Goal: Use online tool/utility: Utilize a website feature to perform a specific function

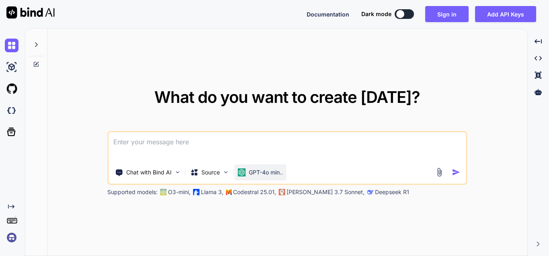
click at [268, 169] on p "GPT-4o min.." at bounding box center [266, 172] width 34 height 8
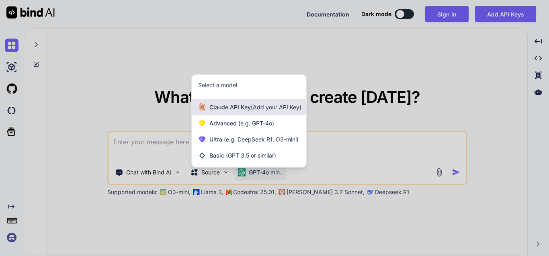
click at [246, 112] on div "[PERSON_NAME] Key (Add your API Key)" at bounding box center [249, 107] width 114 height 16
type textarea "x"
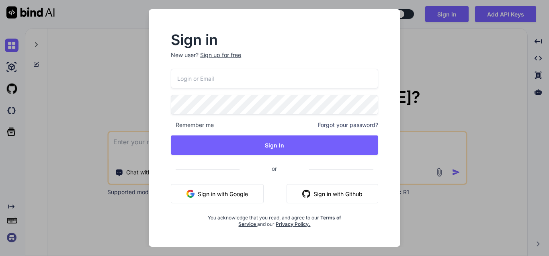
click at [444, 119] on div "Sign in New user? Sign up for free Remember me Forgot your password? Sign In or…" at bounding box center [274, 128] width 549 height 256
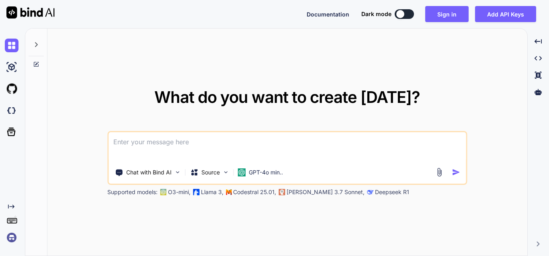
click at [317, 151] on textarea at bounding box center [286, 147] width 357 height 30
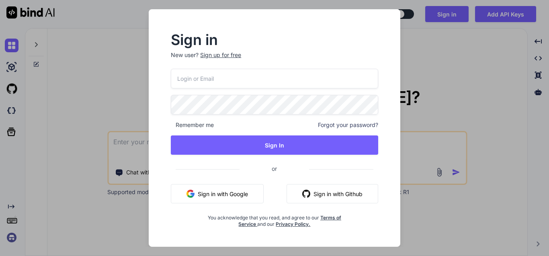
click at [233, 192] on button "Sign in with Google" at bounding box center [217, 193] width 93 height 19
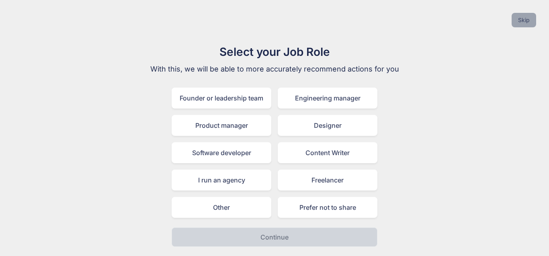
click at [520, 22] on button "Skip" at bounding box center [523, 20] width 24 height 14
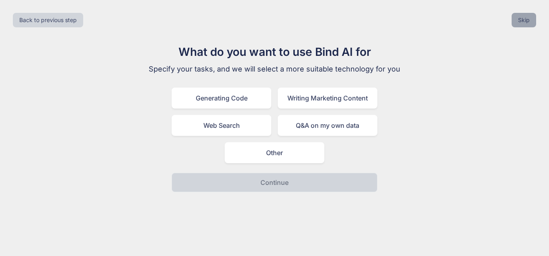
click at [520, 22] on button "Skip" at bounding box center [523, 20] width 24 height 14
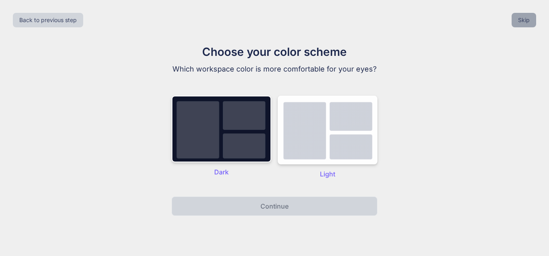
click at [520, 22] on button "Skip" at bounding box center [523, 20] width 24 height 14
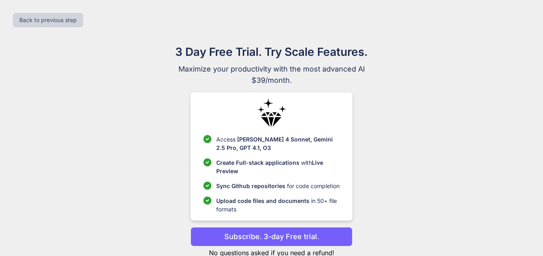
scroll to position [24, 0]
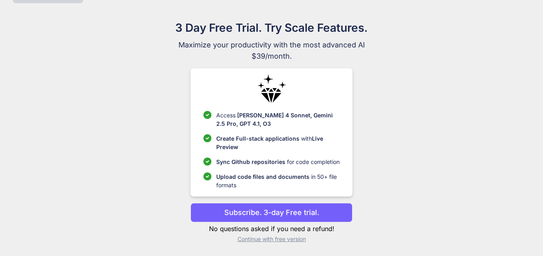
click at [293, 242] on p "Continue with free version" at bounding box center [271, 239] width 162 height 8
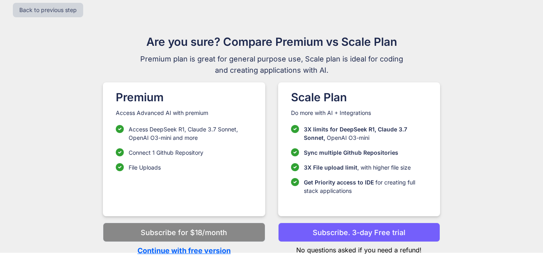
click at [199, 250] on p "Continue with free version" at bounding box center [184, 250] width 162 height 11
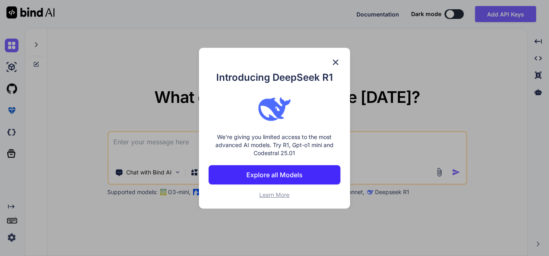
click at [335, 61] on img at bounding box center [336, 62] width 10 height 10
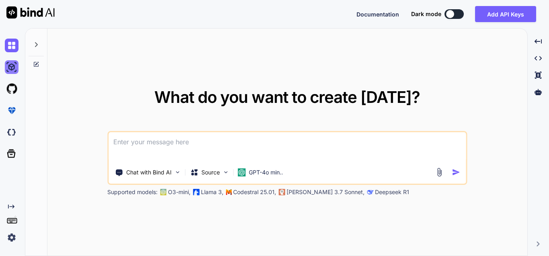
click at [10, 63] on img at bounding box center [12, 67] width 14 height 14
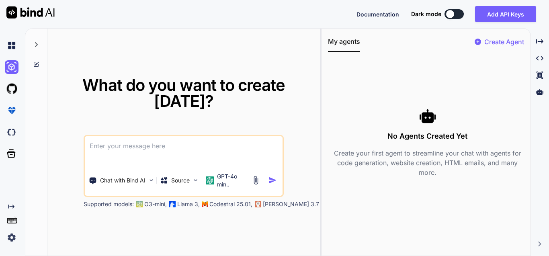
click at [11, 80] on div at bounding box center [13, 89] width 17 height 22
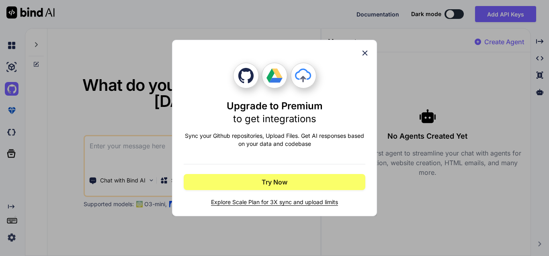
click at [11, 84] on div "Upgrade to Premium to get integrations Sync your Github repositories, Upload Fi…" at bounding box center [274, 128] width 549 height 256
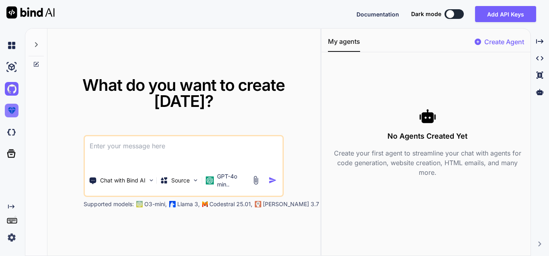
click at [12, 111] on img at bounding box center [12, 111] width 14 height 14
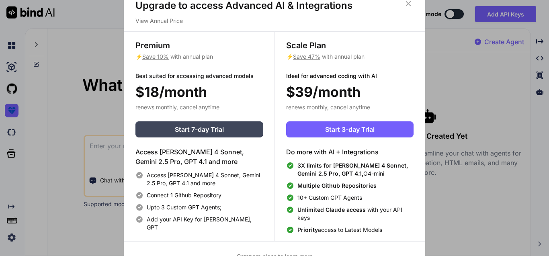
click at [10, 128] on div "Upgrade to access Advanced AI & Integrations View Annual Price Premium ⚡ Save 1…" at bounding box center [274, 128] width 549 height 256
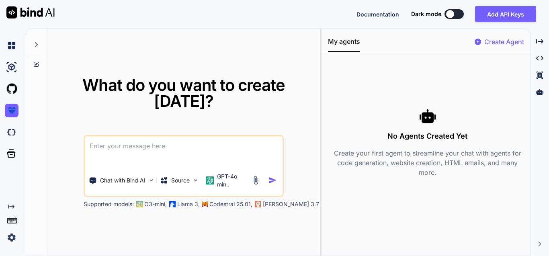
click at [10, 128] on img at bounding box center [12, 132] width 14 height 14
click at [8, 157] on icon at bounding box center [11, 153] width 8 height 8
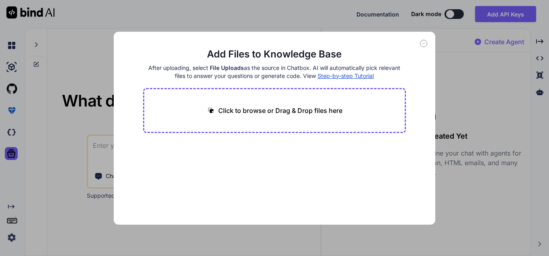
click at [425, 42] on icon at bounding box center [423, 43] width 7 height 7
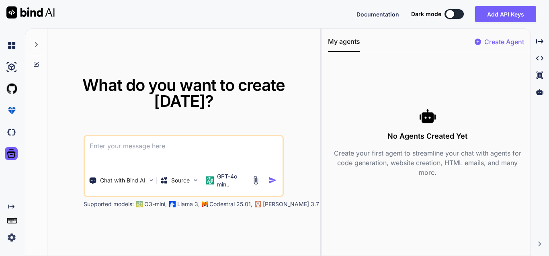
click at [12, 206] on icon "Created with Pixso." at bounding box center [11, 206] width 6 height 6
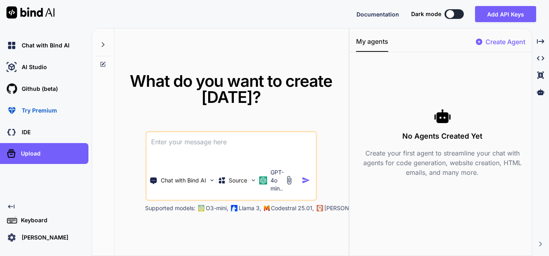
click at [12, 206] on icon "Created with Pixso." at bounding box center [11, 206] width 6 height 6
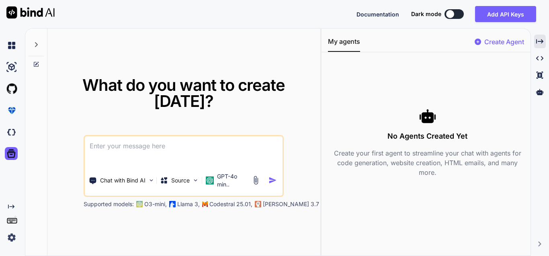
click at [543, 44] on icon "Created with Pixso." at bounding box center [539, 41] width 7 height 7
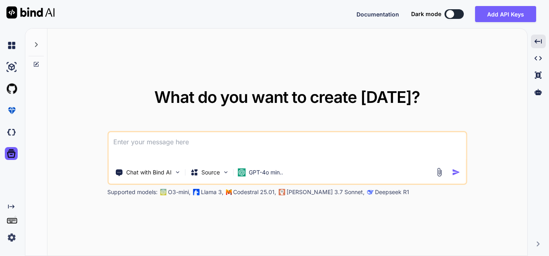
click at [41, 43] on div at bounding box center [36, 43] width 15 height 28
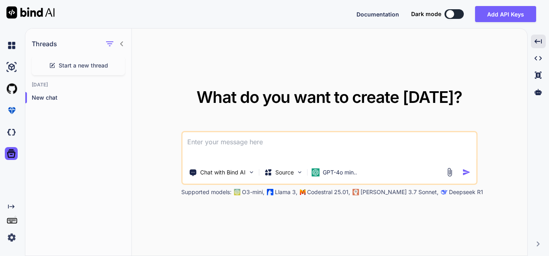
click at [124, 45] on icon at bounding box center [121, 44] width 6 height 6
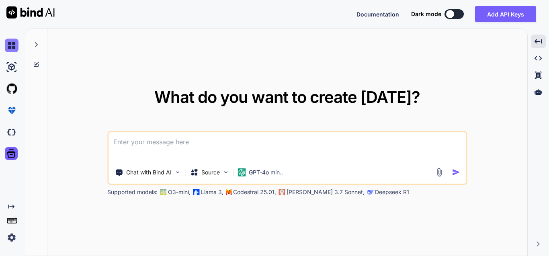
click at [12, 45] on img at bounding box center [12, 46] width 14 height 14
click at [10, 239] on img at bounding box center [12, 238] width 14 height 14
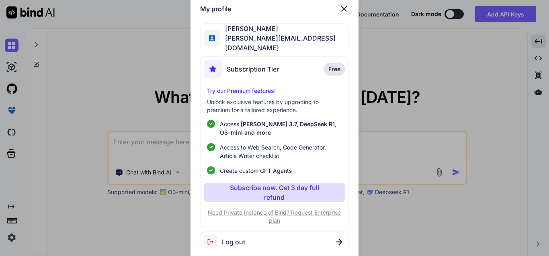
click at [342, 8] on img at bounding box center [344, 9] width 10 height 10
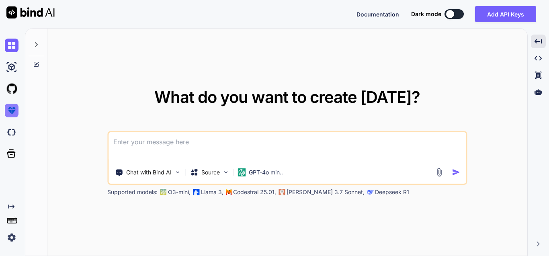
click at [9, 111] on img at bounding box center [12, 111] width 14 height 14
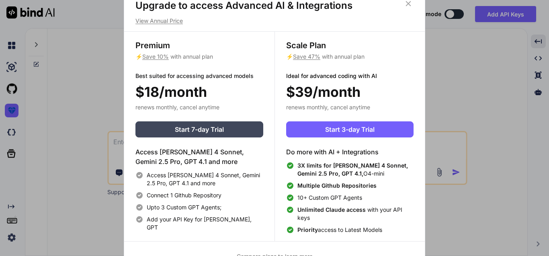
click at [408, 4] on icon at bounding box center [408, 3] width 9 height 9
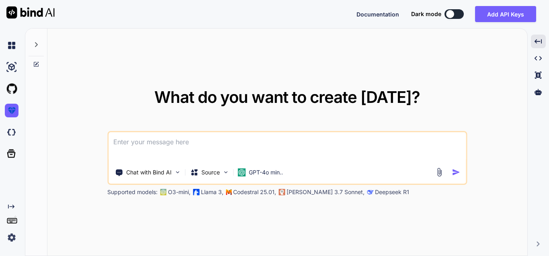
click at [276, 137] on textarea at bounding box center [286, 147] width 357 height 30
type textarea "crie uma landing page moderna e dinamica"
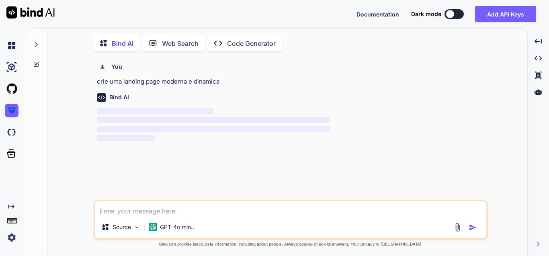
scroll to position [3, 0]
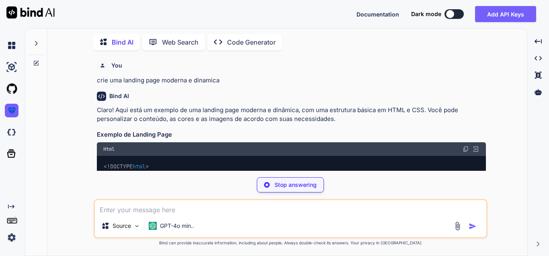
click at [507, 142] on div "You crie uma landing page moderna e dinamica Bind AI Claro! Aqui está um exempl…" at bounding box center [290, 156] width 473 height 199
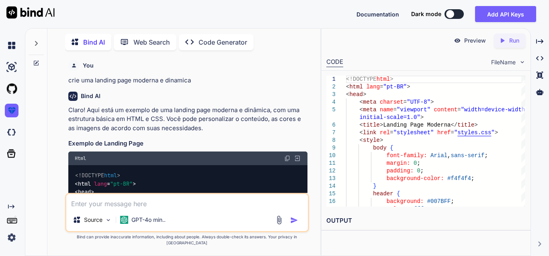
click at [512, 40] on p "Run" at bounding box center [514, 41] width 10 height 8
click at [463, 42] on div "Preview" at bounding box center [469, 40] width 45 height 14
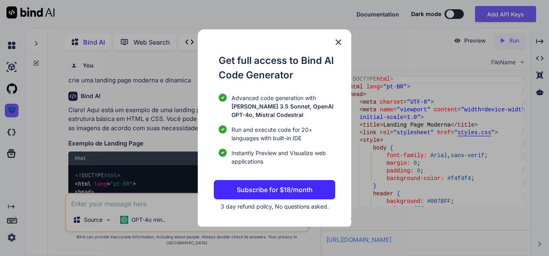
click at [339, 41] on img at bounding box center [338, 42] width 10 height 10
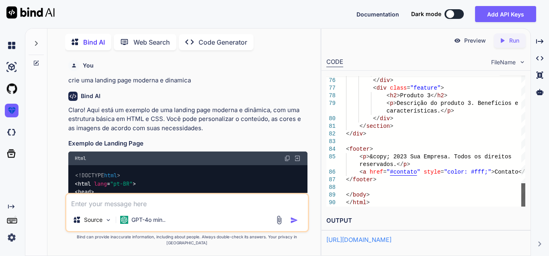
click at [521, 206] on div at bounding box center [523, 194] width 4 height 23
